Goal: Information Seeking & Learning: Learn about a topic

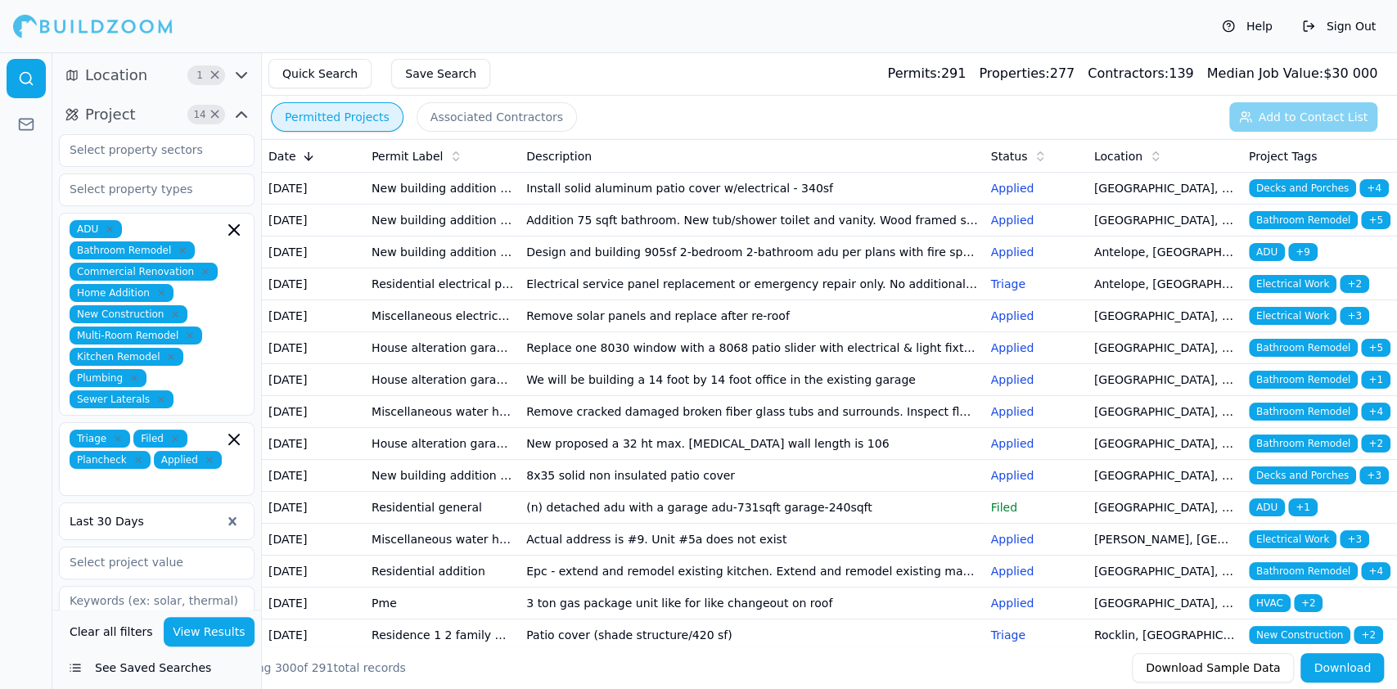
scroll to position [6128, 0]
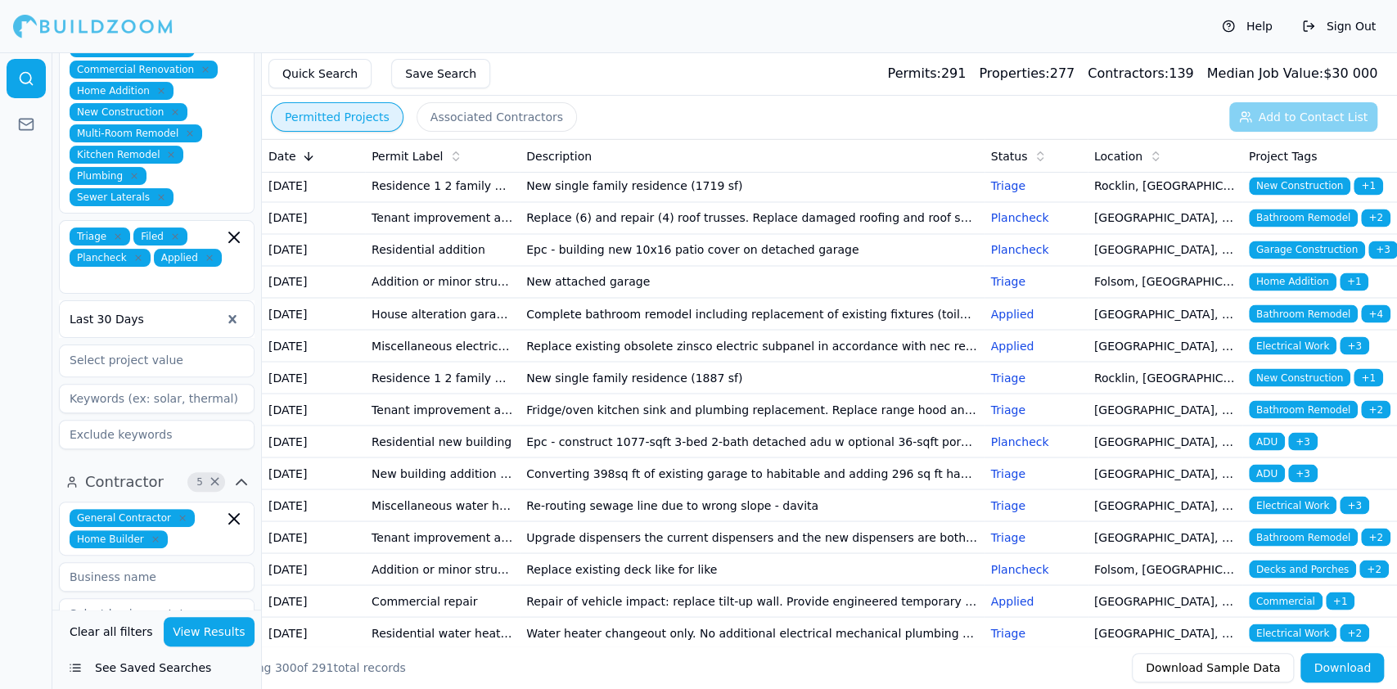
click at [675, 47] on div "Help Sign Out" at bounding box center [698, 26] width 1397 height 52
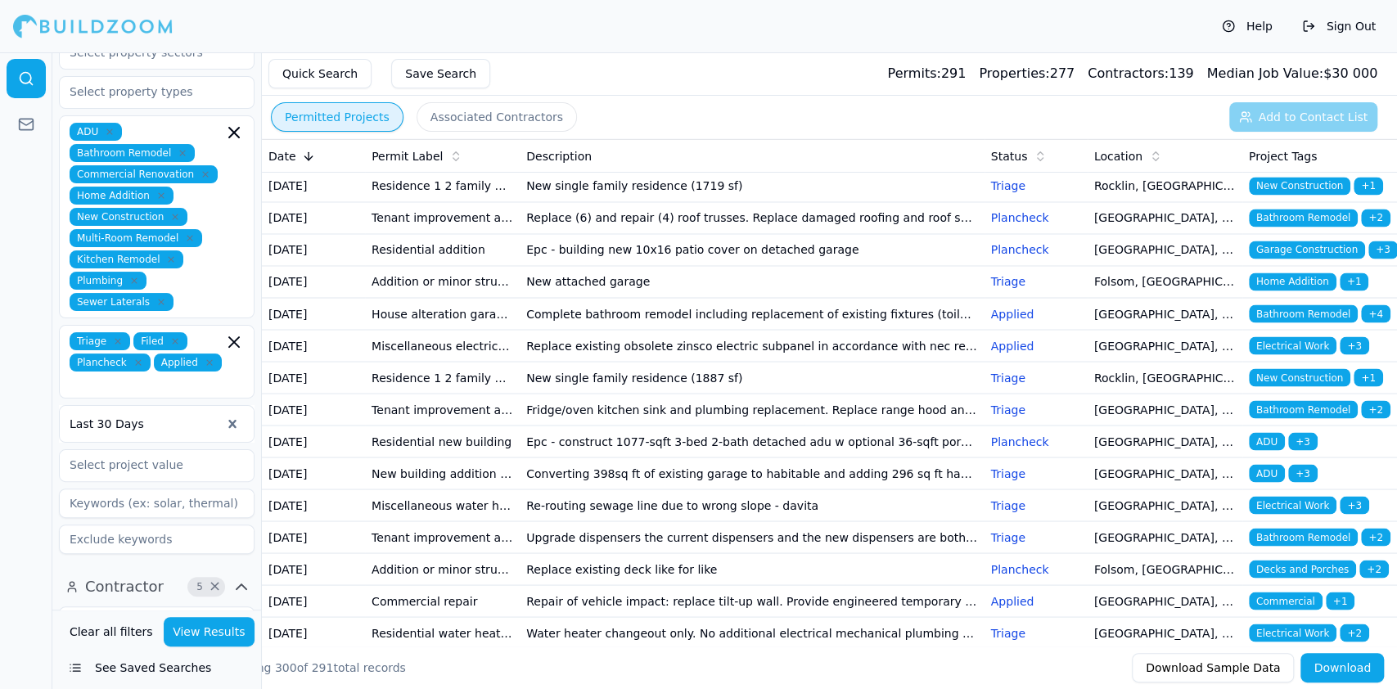
scroll to position [0, 0]
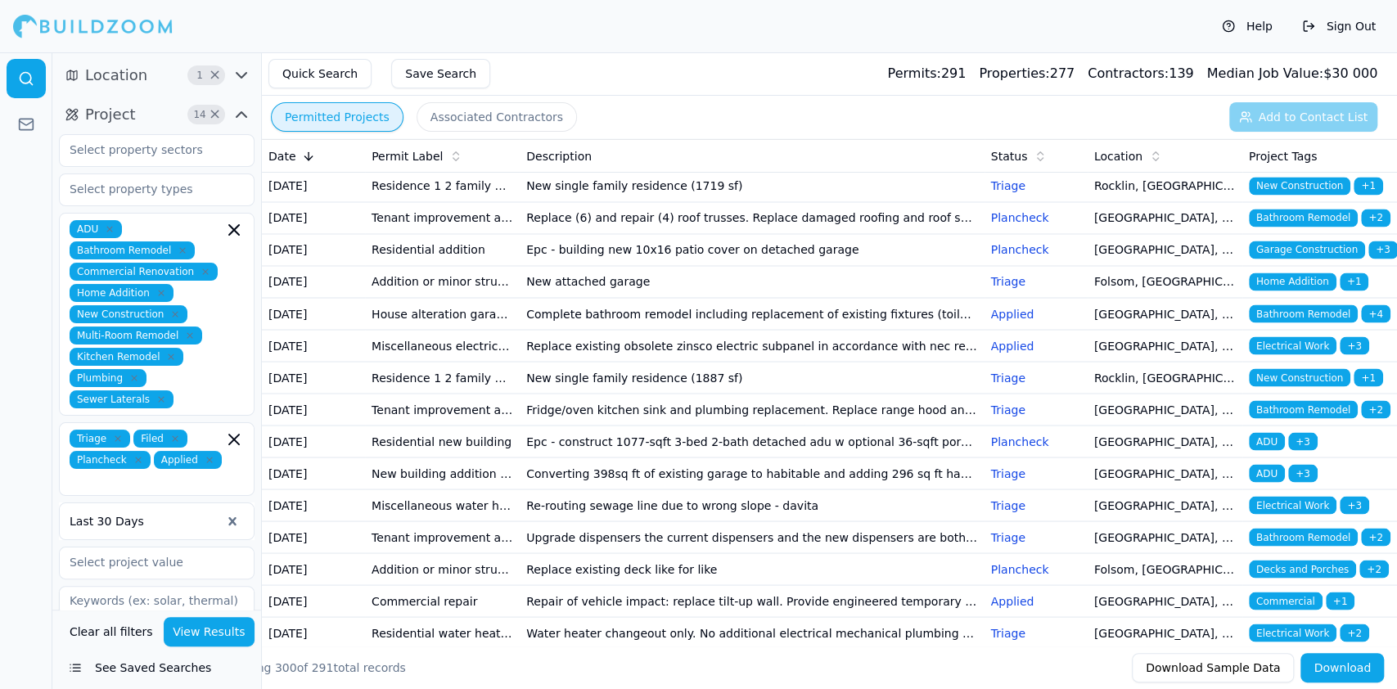
click at [70, 22] on div at bounding box center [93, 26] width 160 height 33
click at [123, 78] on span "Location" at bounding box center [116, 75] width 62 height 23
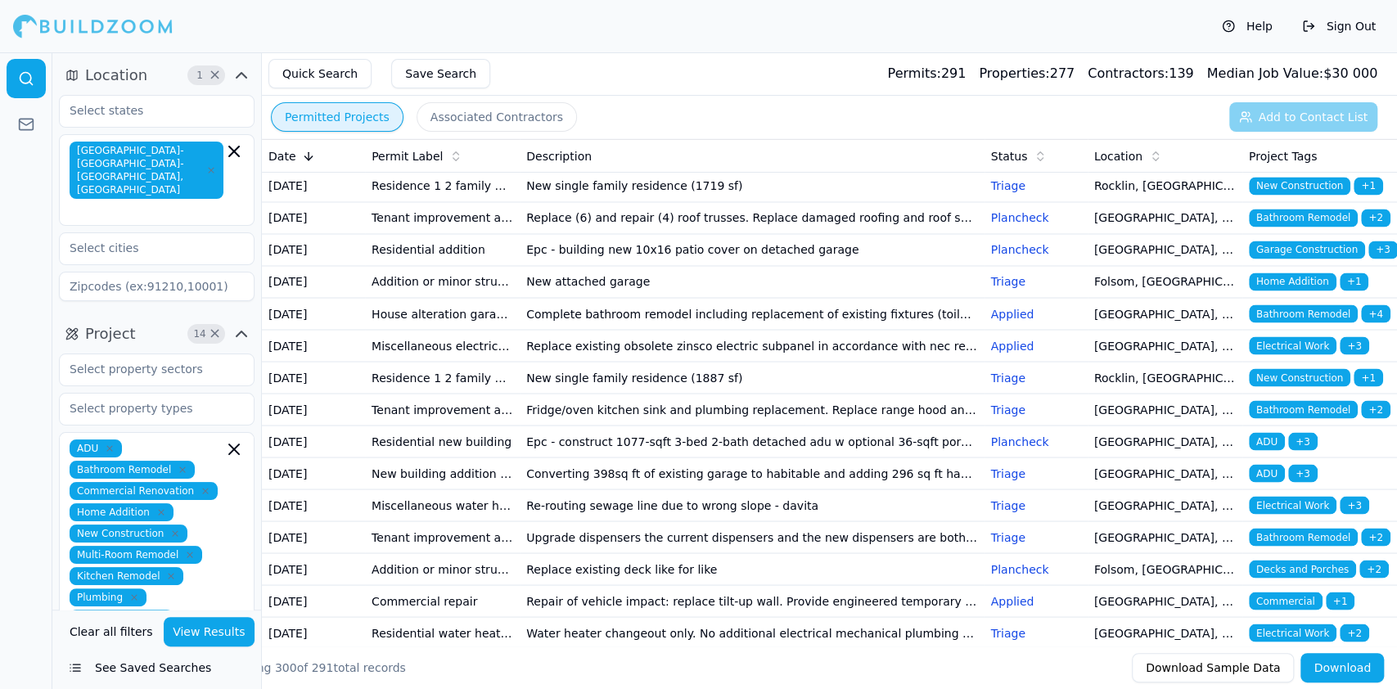
click at [67, 75] on icon "button" at bounding box center [71, 75] width 13 height 13
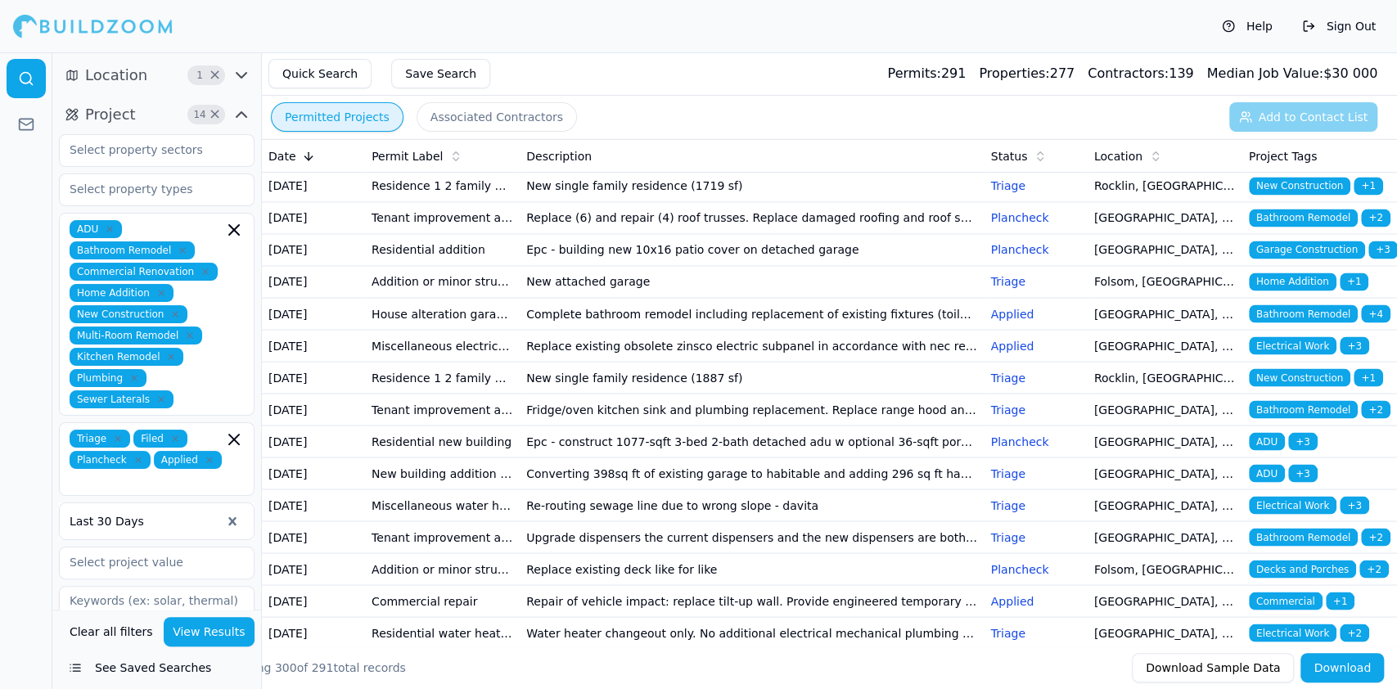
click at [68, 74] on icon "button" at bounding box center [71, 75] width 13 height 13
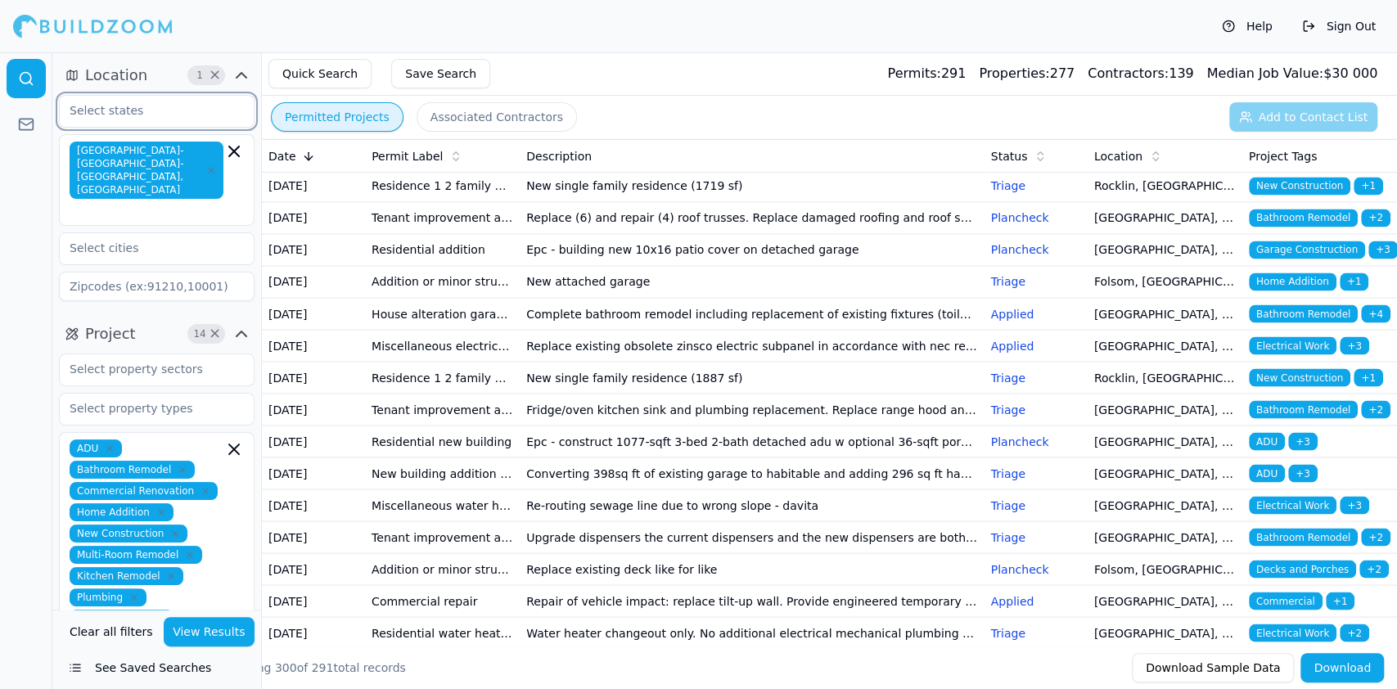
click at [137, 121] on input "text" at bounding box center [146, 110] width 173 height 29
click at [86, 153] on div "[US_STATE]" at bounding box center [156, 148] width 187 height 26
click at [189, 147] on span "[GEOGRAPHIC_DATA]-[GEOGRAPHIC_DATA]-[GEOGRAPHIC_DATA], [GEOGRAPHIC_DATA]" at bounding box center [147, 170] width 154 height 57
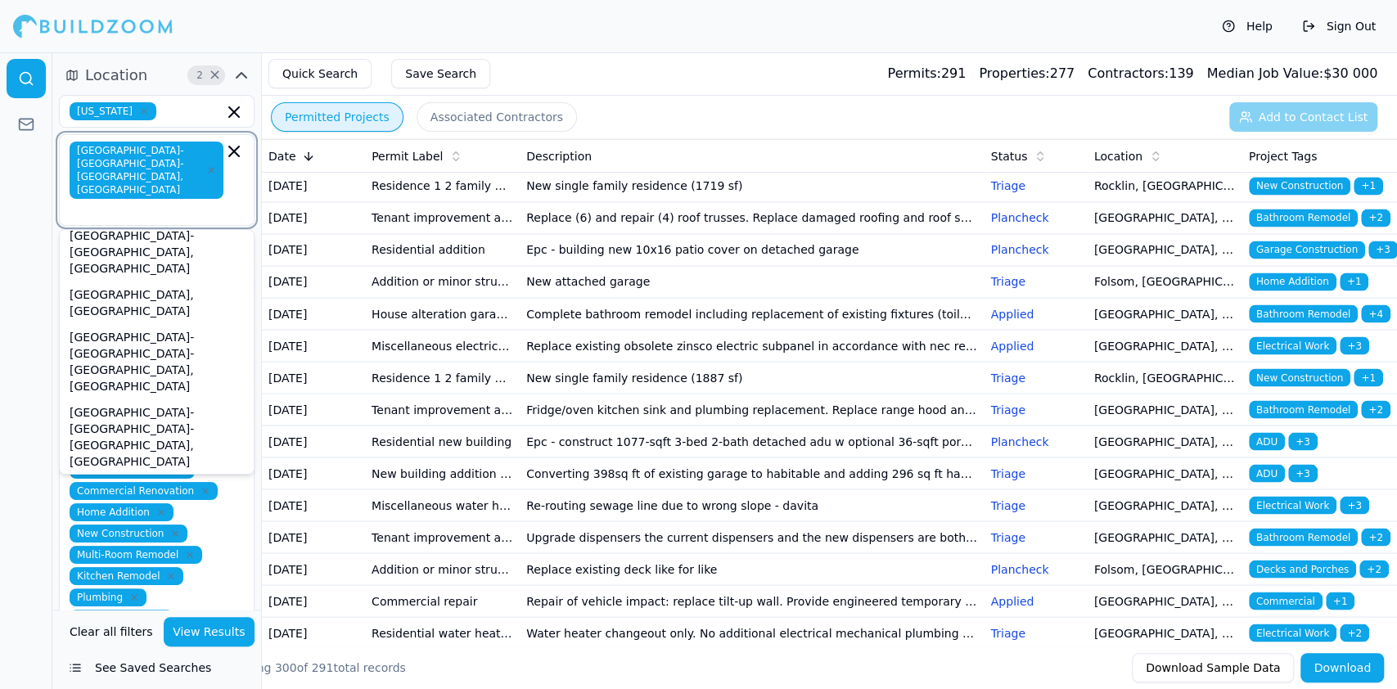
scroll to position [109, 0]
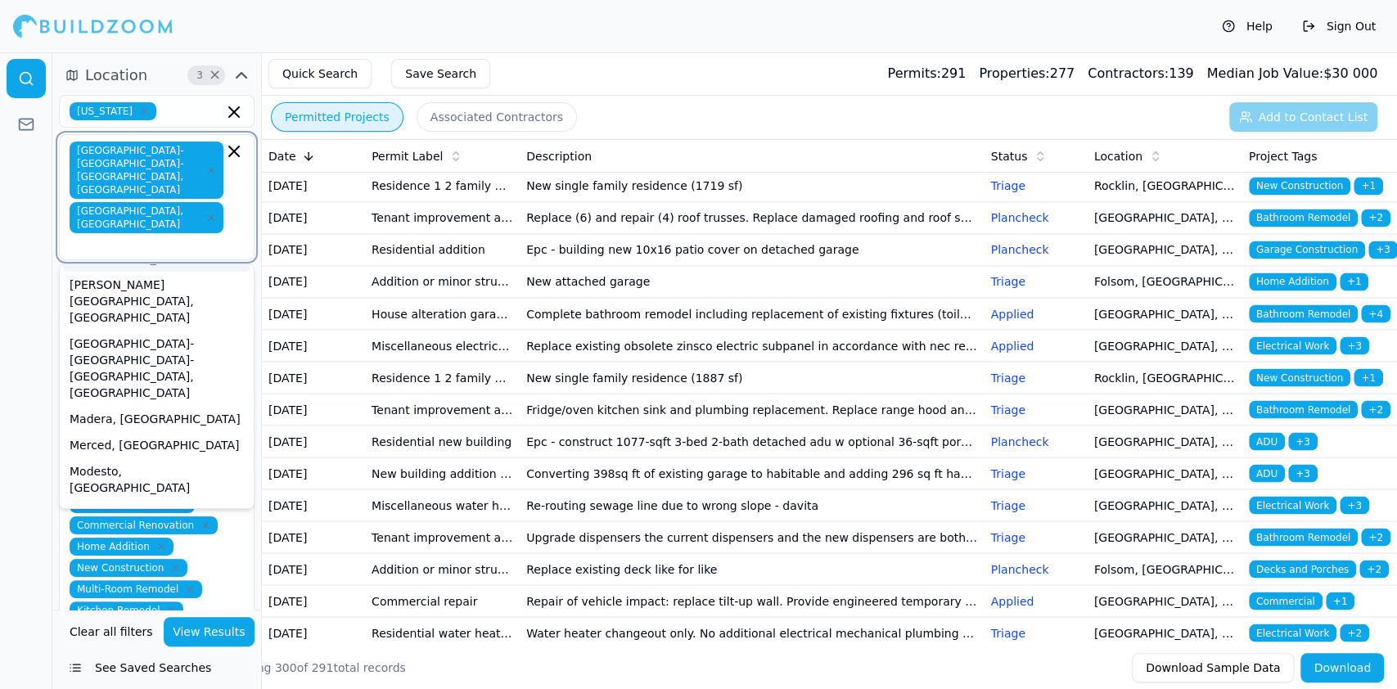
scroll to position [327, 0]
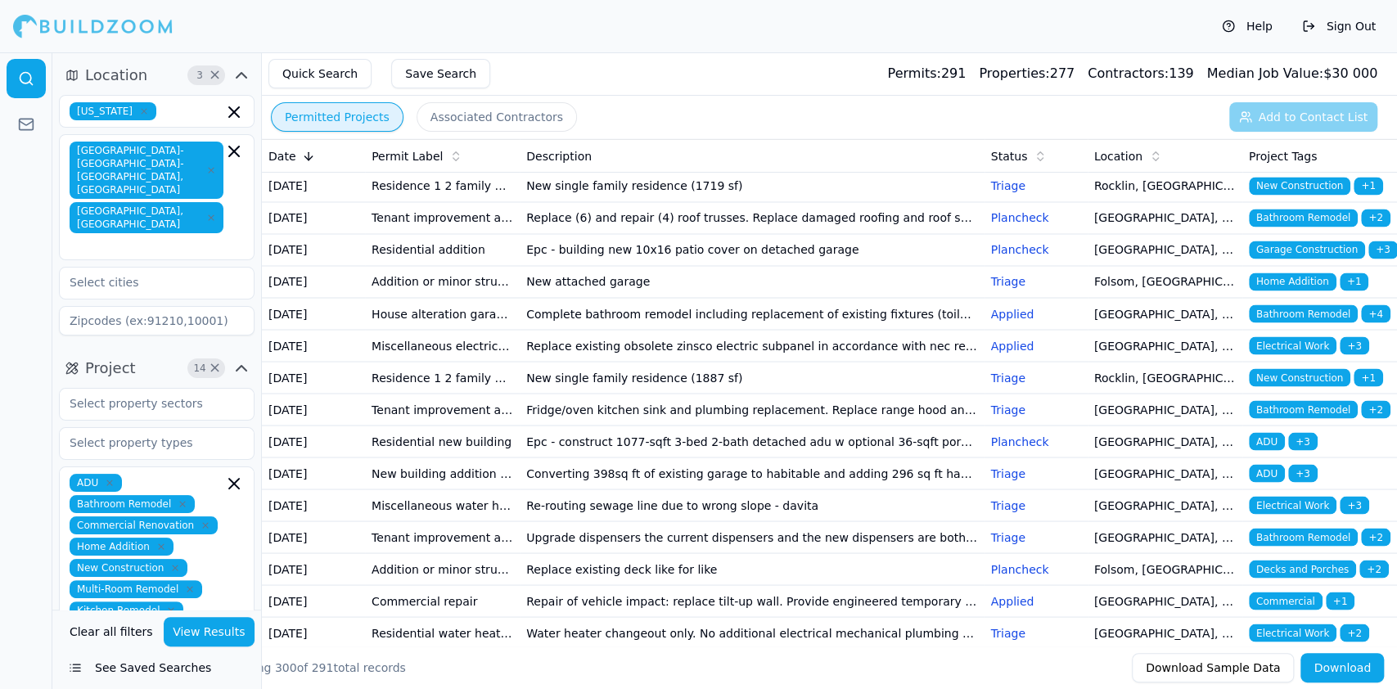
click at [38, 473] on div at bounding box center [26, 370] width 52 height 636
click at [124, 389] on input "text" at bounding box center [146, 403] width 173 height 29
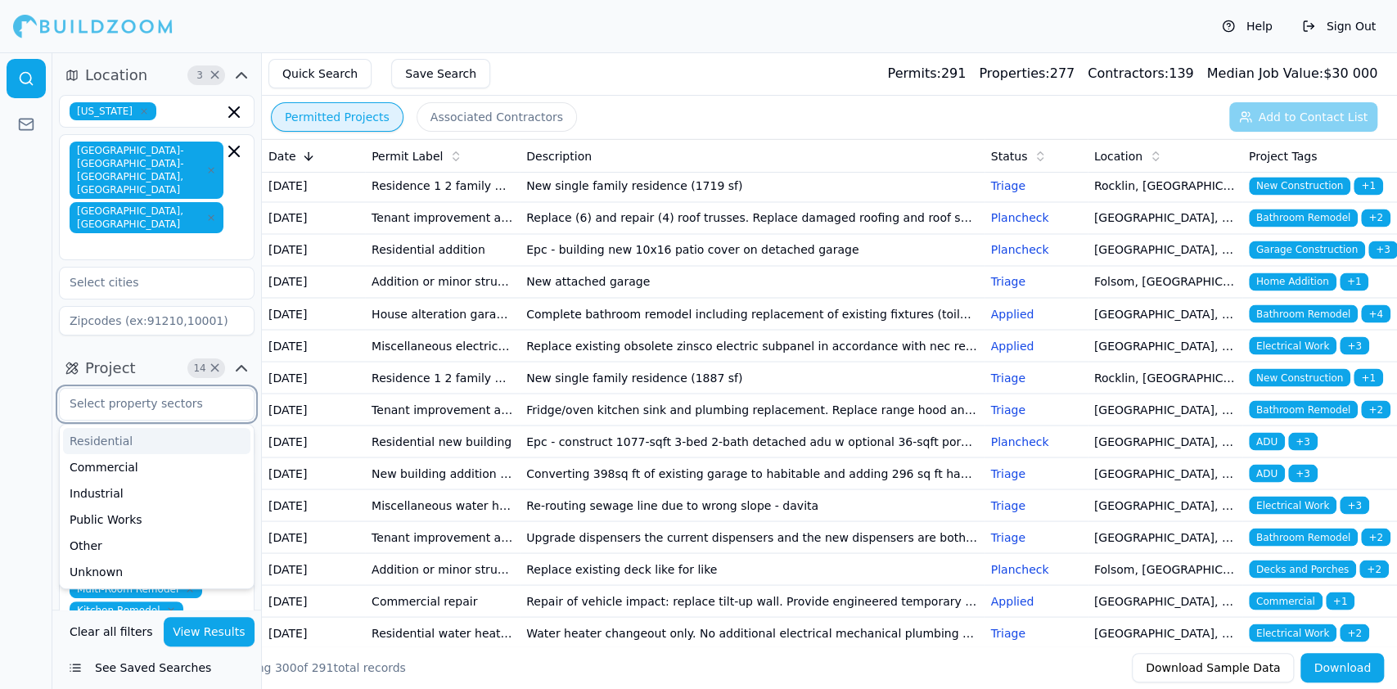
click at [128, 428] on div "Residential" at bounding box center [156, 441] width 187 height 26
click at [124, 428] on div "Commercial" at bounding box center [156, 441] width 187 height 26
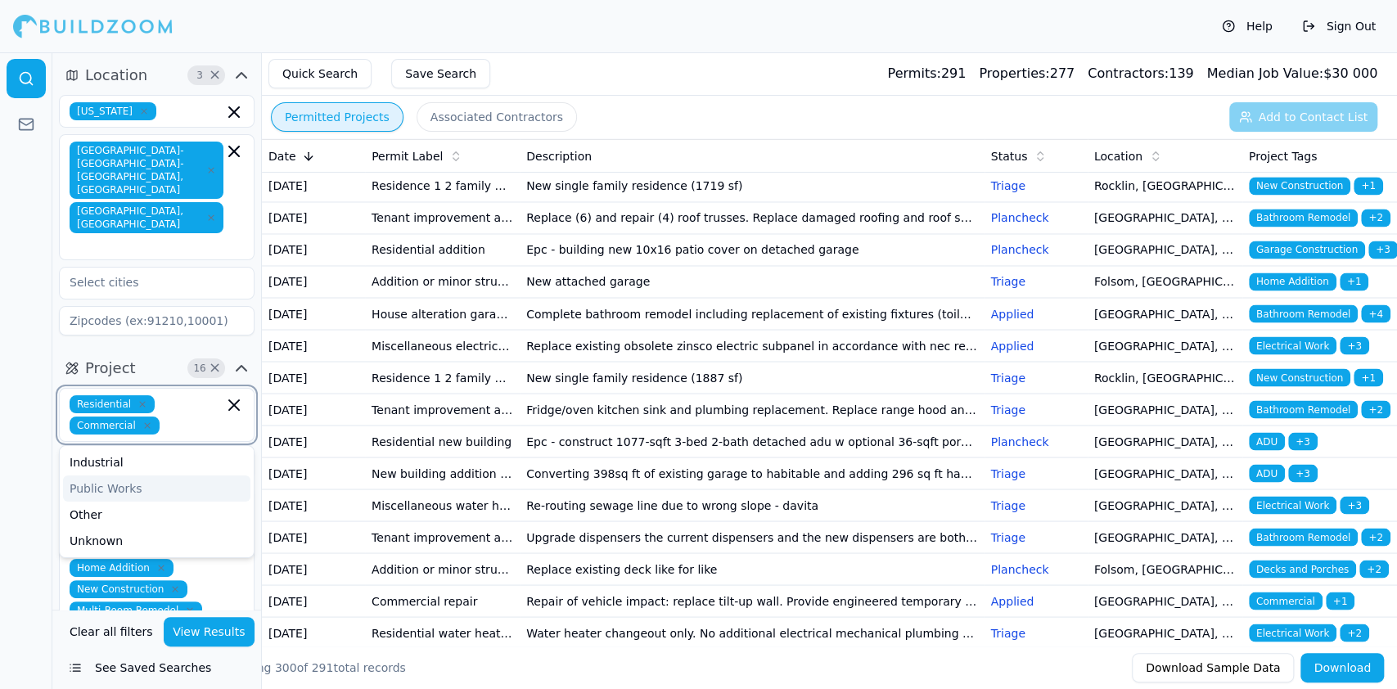
scroll to position [109, 0]
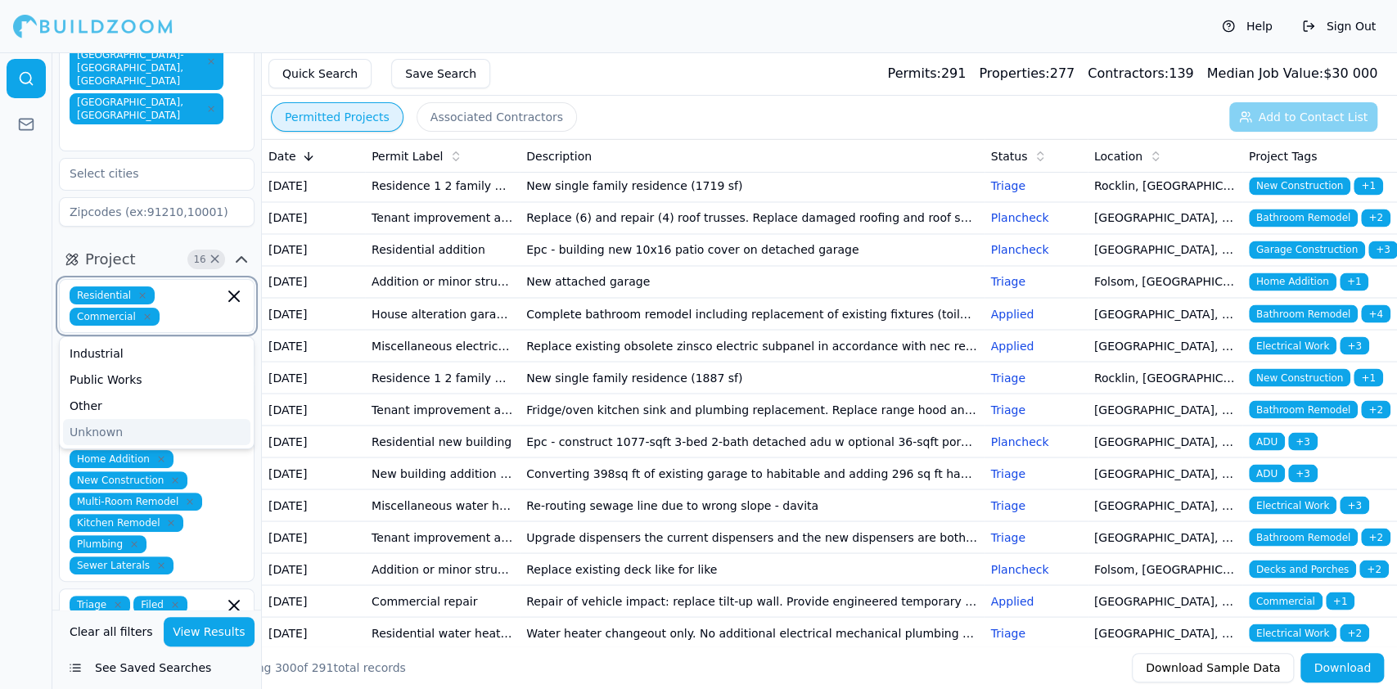
click at [85, 419] on div "Unknown" at bounding box center [156, 432] width 187 height 26
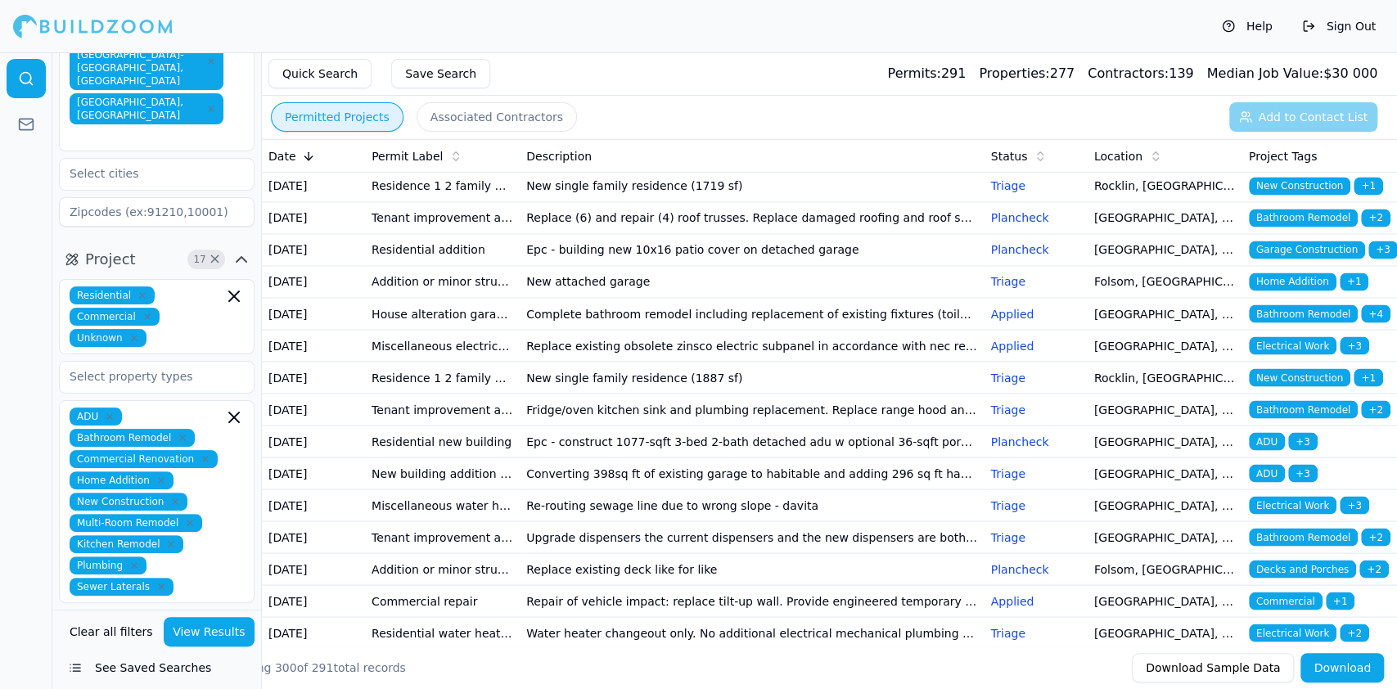
click at [3, 312] on div at bounding box center [26, 370] width 52 height 636
click at [207, 485] on div "ADU Bathroom Remodel Commercial Renovation Home Addition New Construction Multi…" at bounding box center [157, 501] width 174 height 188
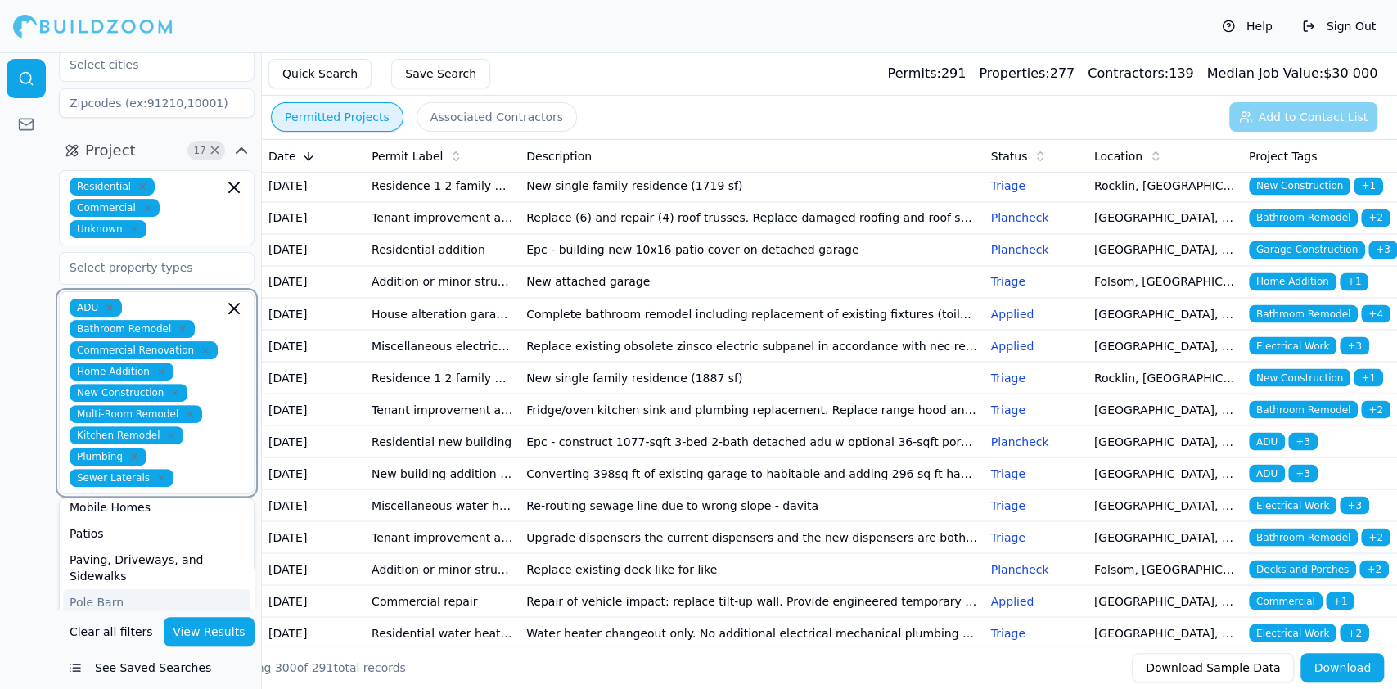
scroll to position [364, 0]
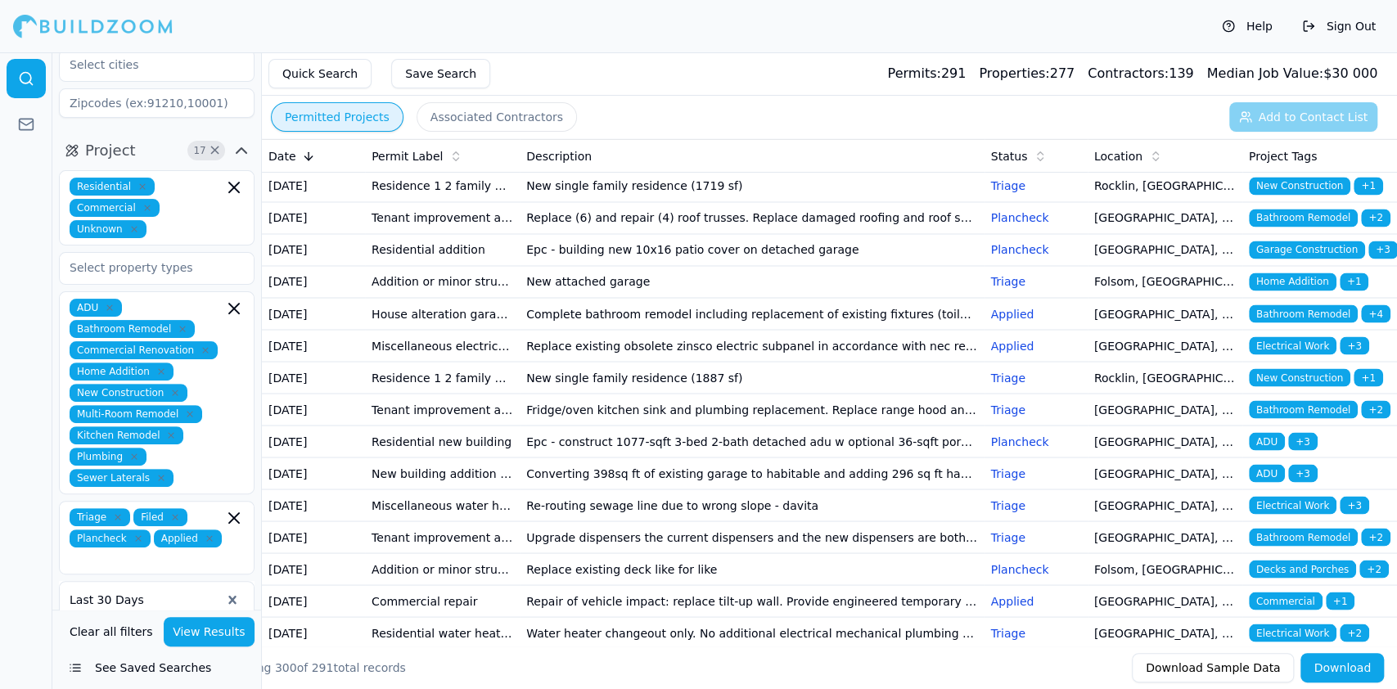
click at [10, 600] on div at bounding box center [26, 370] width 52 height 636
click at [201, 632] on button "View Results" at bounding box center [210, 631] width 92 height 29
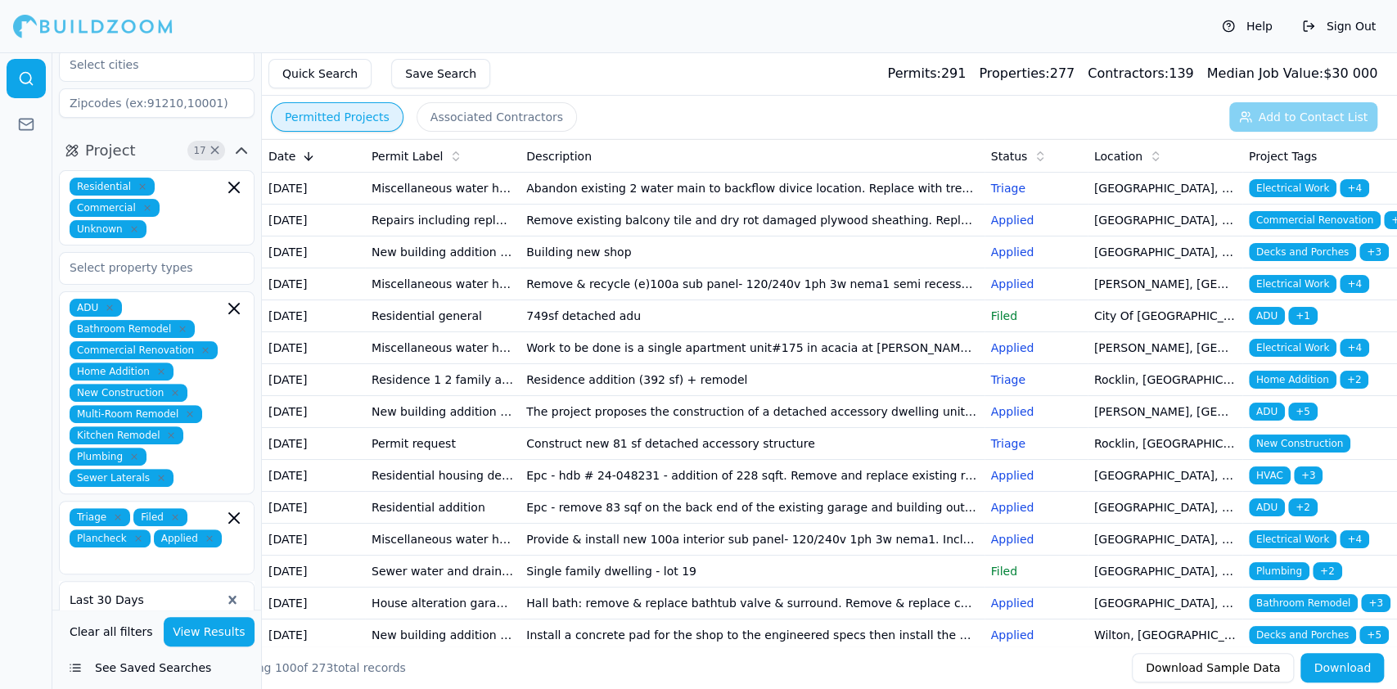
click at [299, 164] on th "Date" at bounding box center [313, 156] width 103 height 33
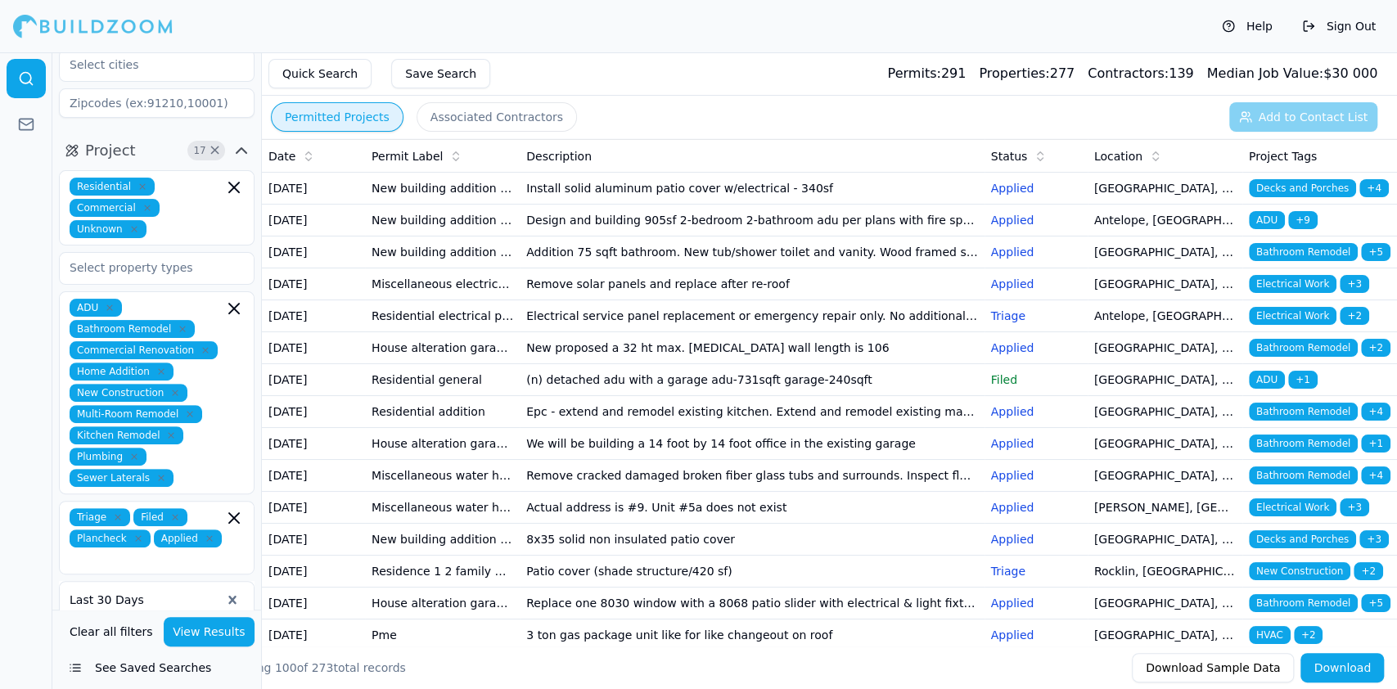
click at [524, 189] on td "Install solid aluminum patio cover w/electrical - 340sf" at bounding box center [752, 189] width 464 height 32
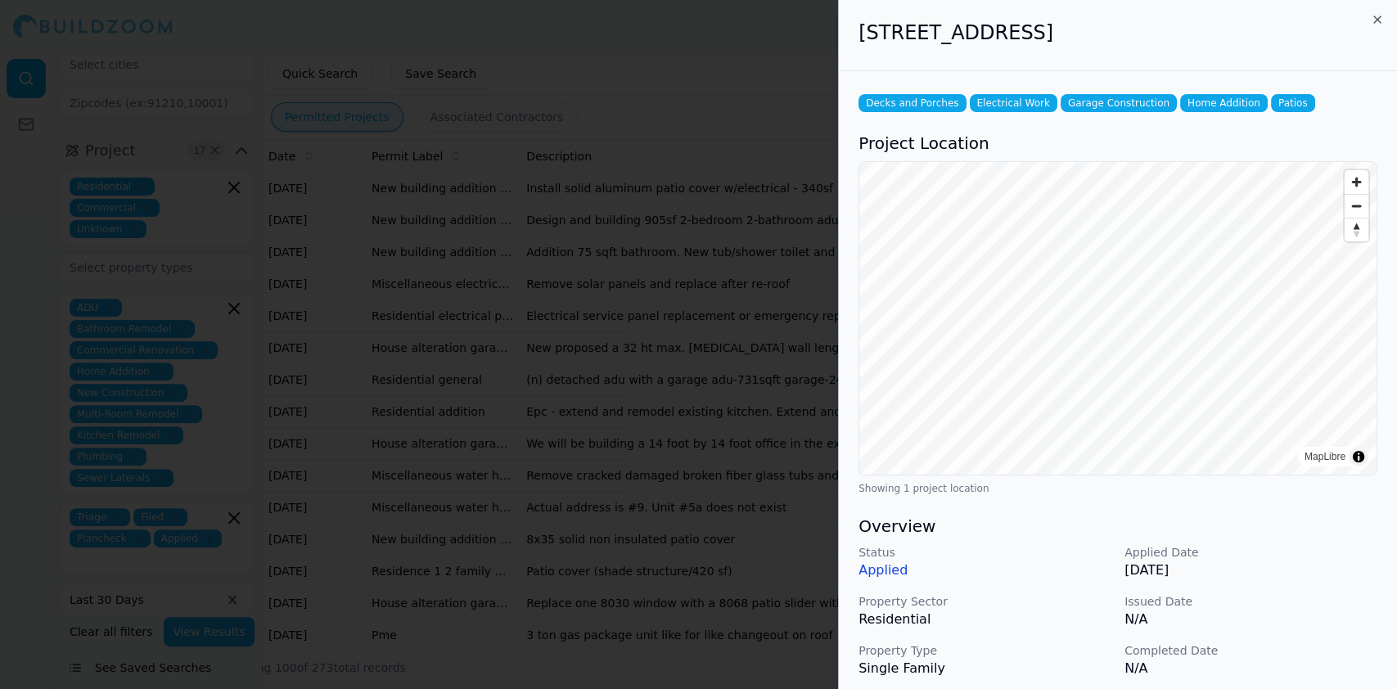
scroll to position [398, 0]
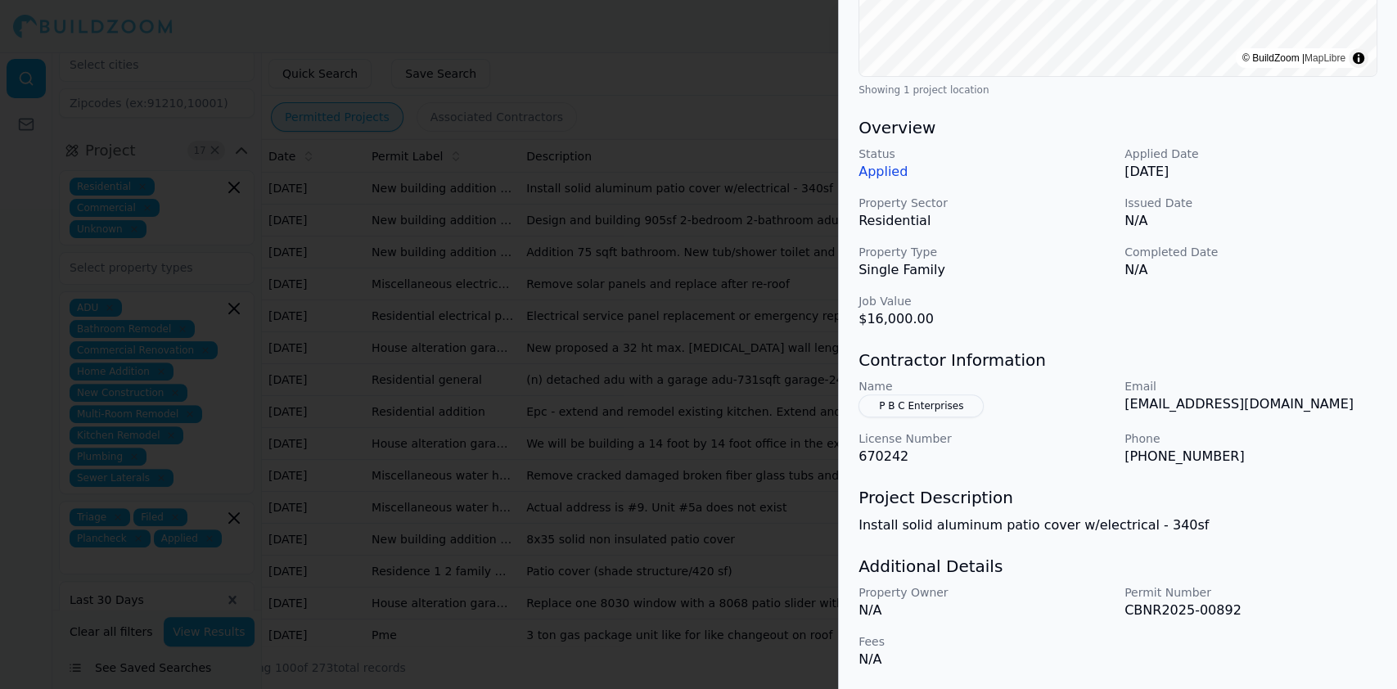
click at [568, 316] on div at bounding box center [698, 344] width 1397 height 689
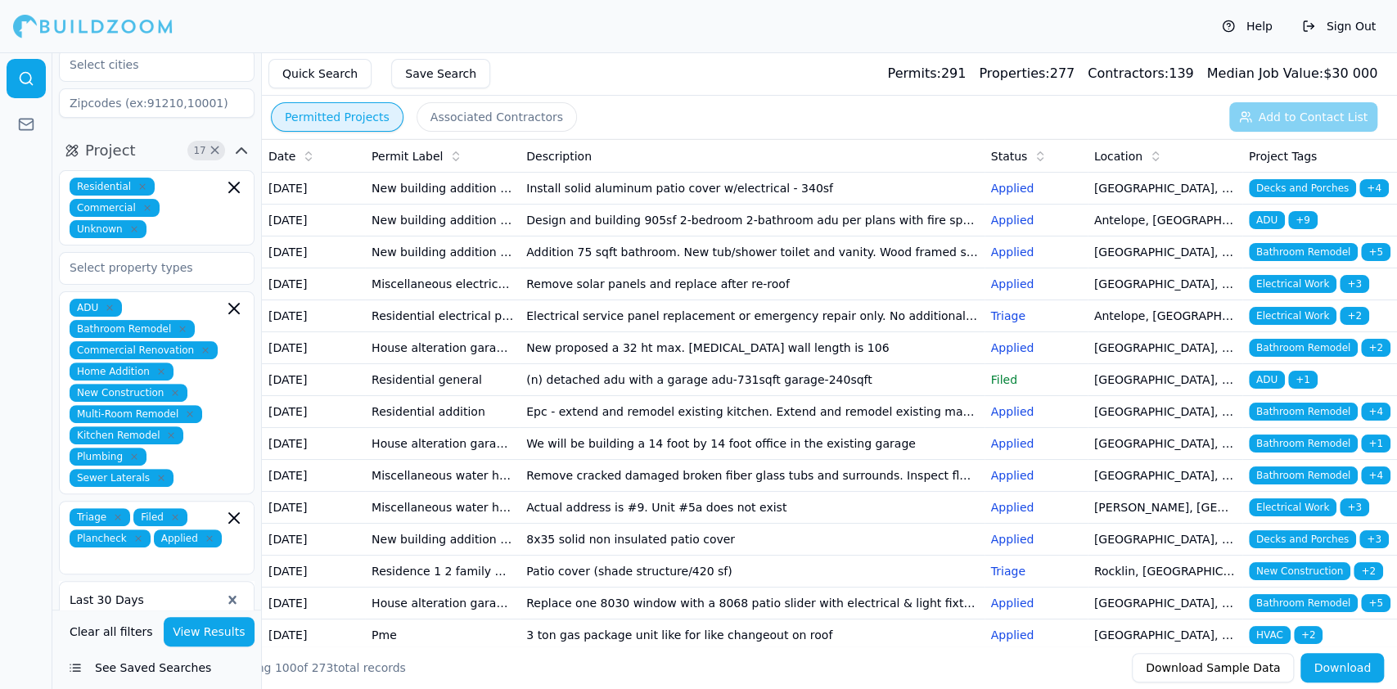
click at [83, 26] on div at bounding box center [93, 26] width 160 height 33
